Goal: Task Accomplishment & Management: Use online tool/utility

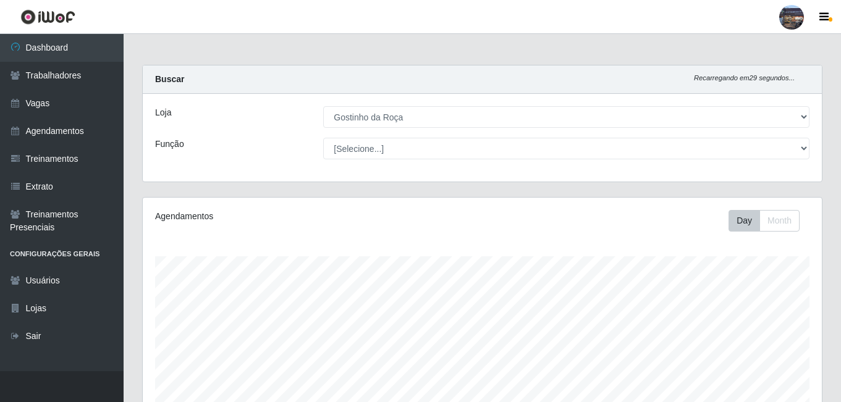
select select "303"
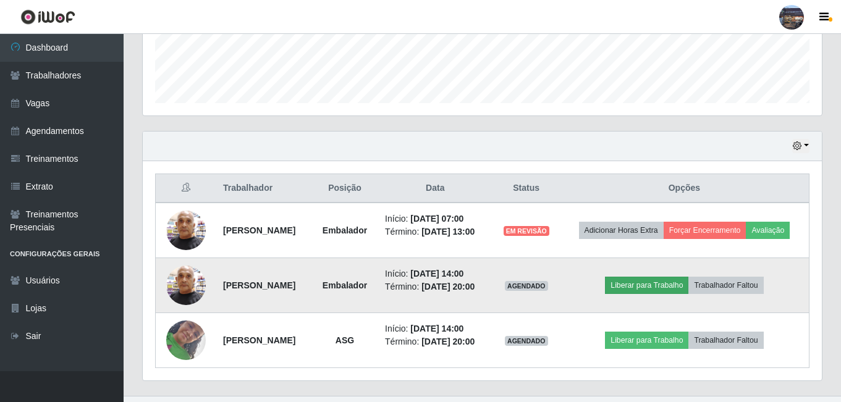
scroll to position [256, 679]
click at [662, 294] on button "Liberar para Trabalho" at bounding box center [646, 285] width 83 height 17
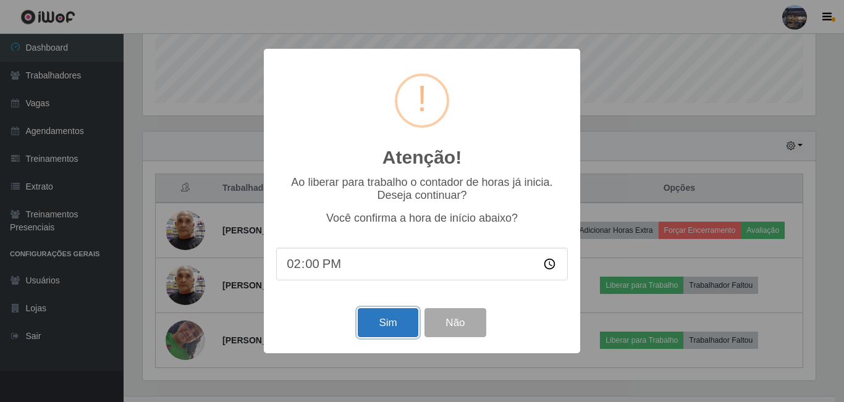
click at [407, 319] on button "Sim" at bounding box center [388, 322] width 60 height 29
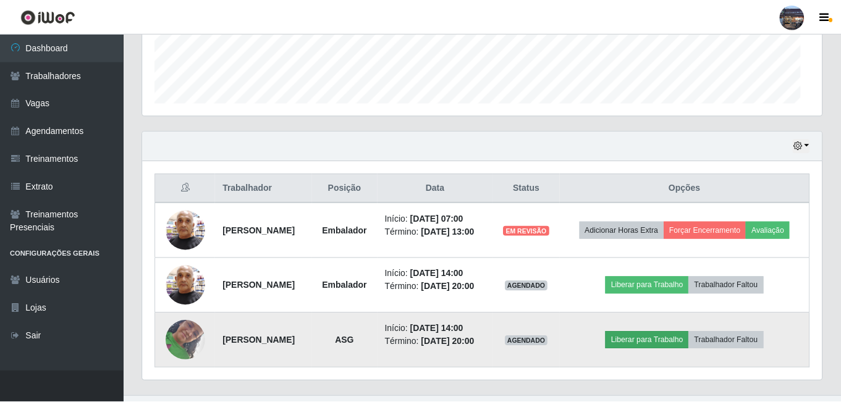
scroll to position [256, 679]
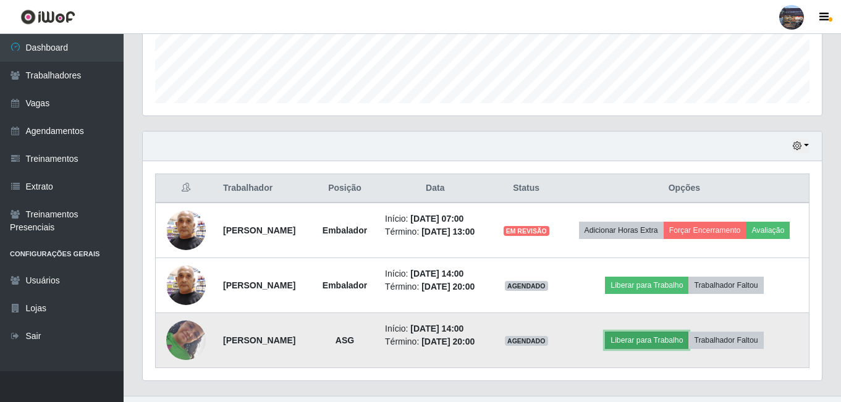
click at [630, 349] on button "Liberar para Trabalho" at bounding box center [646, 340] width 83 height 17
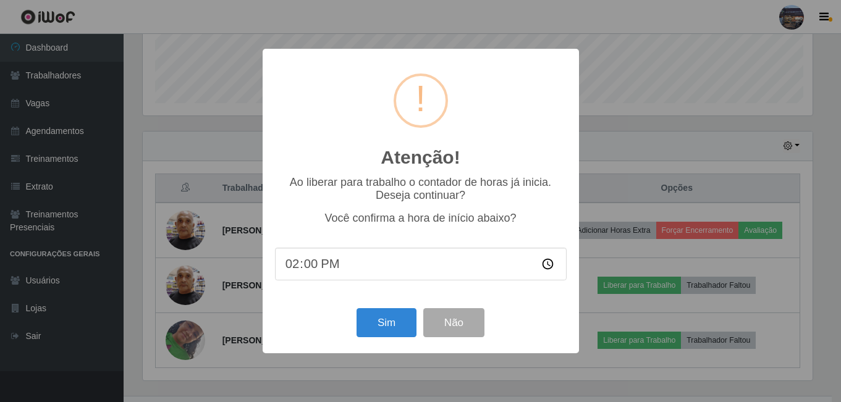
scroll to position [256, 673]
click at [392, 322] on button "Sim" at bounding box center [388, 322] width 60 height 29
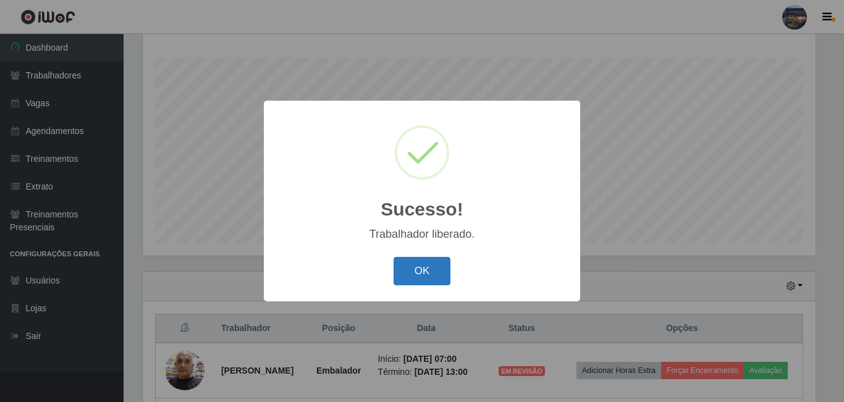
click at [441, 278] on button "OK" at bounding box center [421, 271] width 57 height 29
click at [420, 265] on button "OK" at bounding box center [421, 271] width 57 height 29
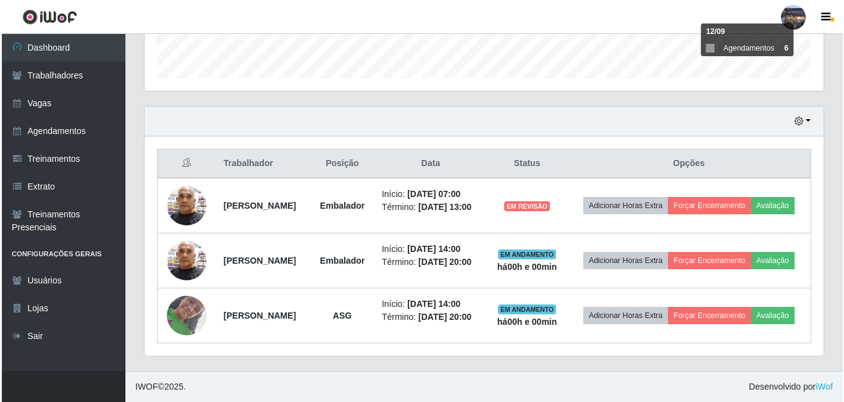
scroll to position [391, 0]
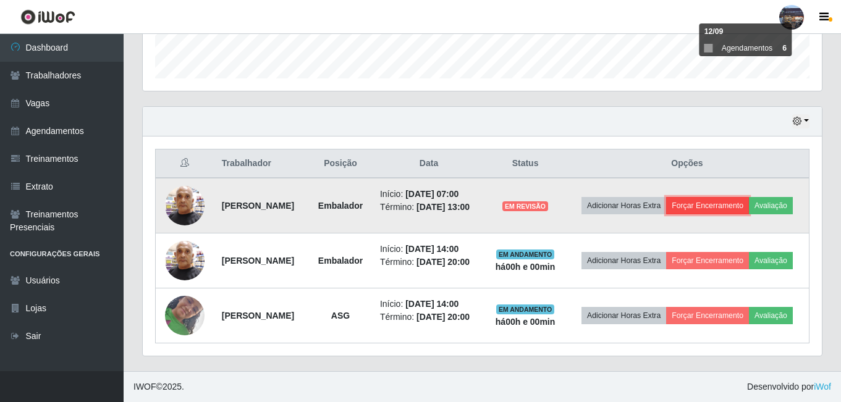
click at [734, 197] on button "Forçar Encerramento" at bounding box center [707, 205] width 83 height 17
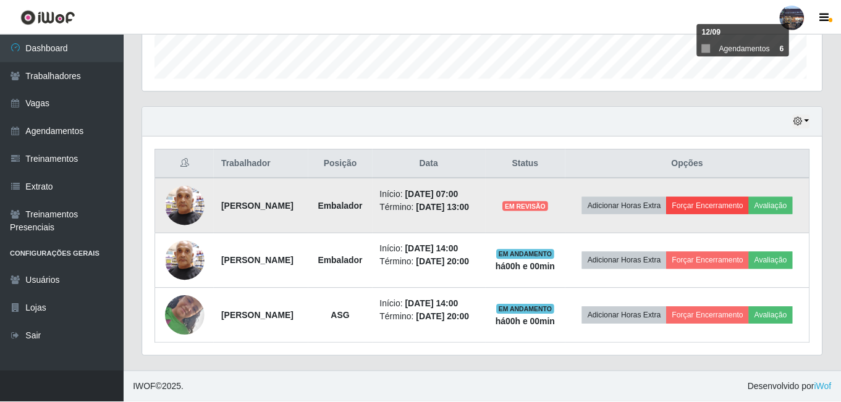
scroll to position [256, 673]
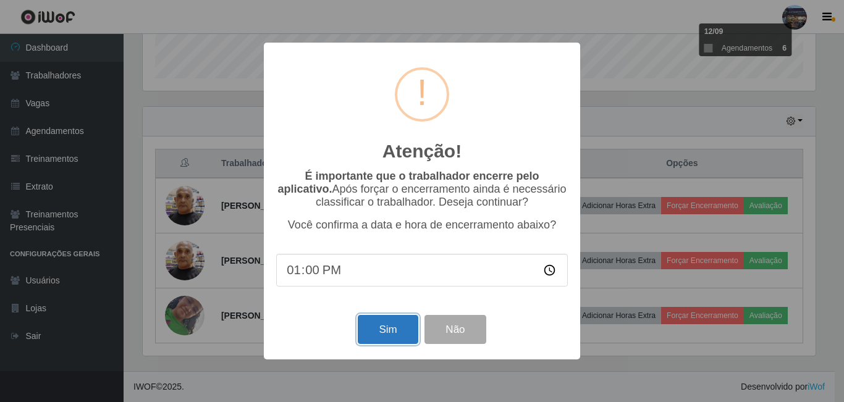
click at [405, 332] on button "Sim" at bounding box center [388, 329] width 60 height 29
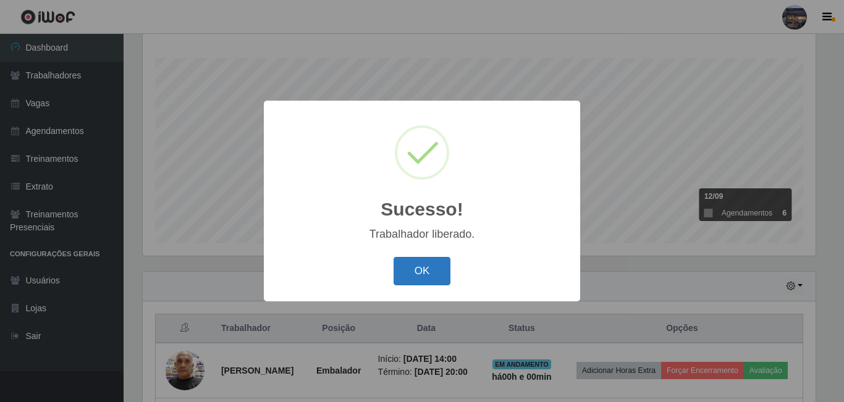
click at [427, 263] on button "OK" at bounding box center [421, 271] width 57 height 29
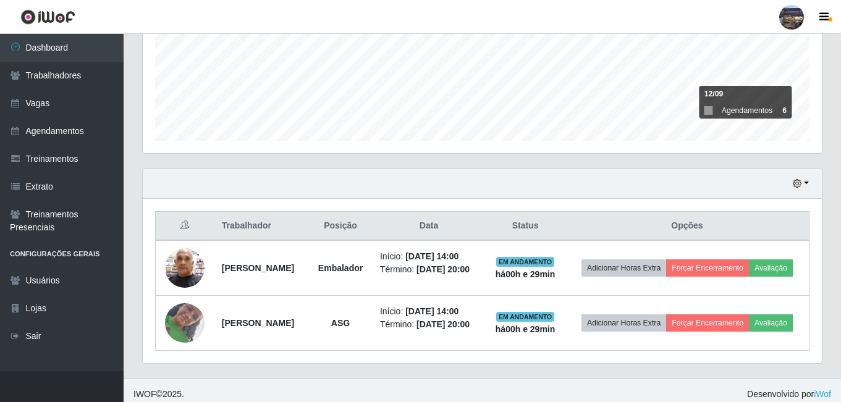
scroll to position [319, 0]
